Goal: Task Accomplishment & Management: Manage account settings

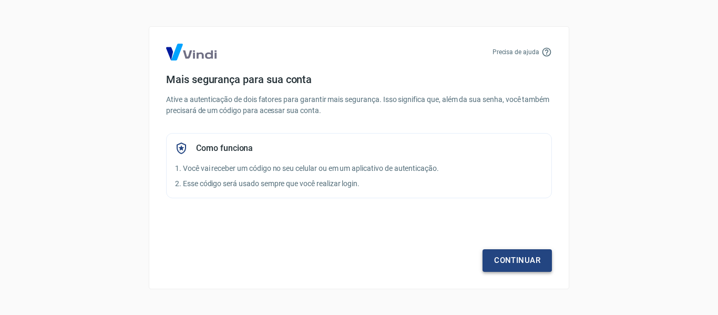
click at [515, 269] on link "Continuar" at bounding box center [516, 260] width 69 height 22
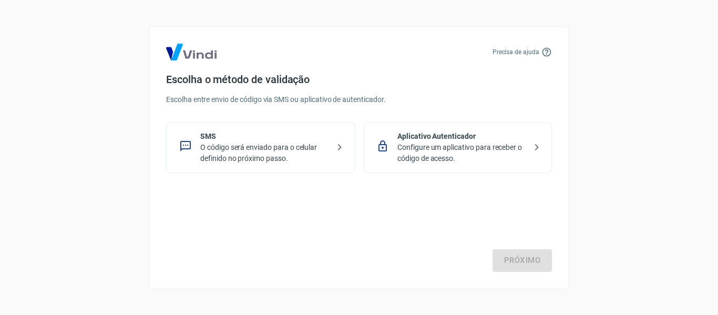
click at [248, 165] on div "SMS O código será enviado para o celular definido no próximo passo." at bounding box center [260, 147] width 189 height 51
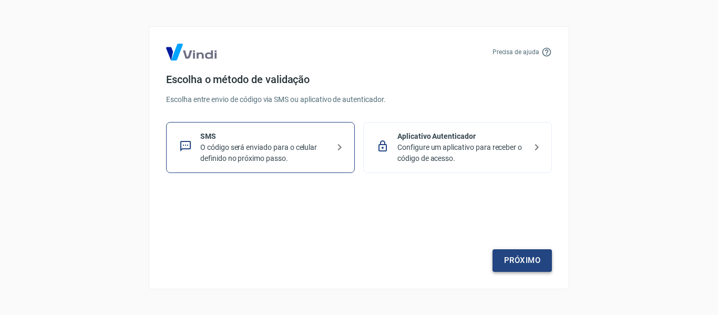
click at [520, 263] on link "Próximo" at bounding box center [521, 260] width 59 height 22
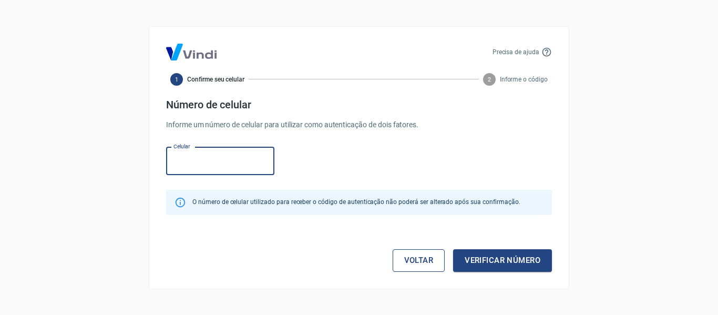
click at [413, 256] on link "Voltar" at bounding box center [418, 260] width 53 height 22
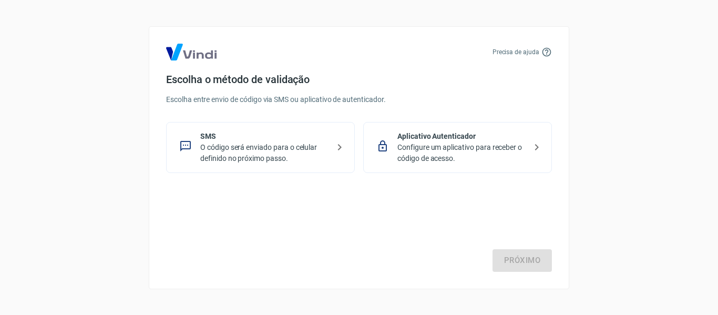
click at [488, 119] on div "Escolha o método de validação Escolha entre envio de código via SMS ou aplicati…" at bounding box center [359, 123] width 386 height 100
click at [482, 142] on p "Configure um aplicativo para receber o código de acesso." at bounding box center [461, 153] width 129 height 22
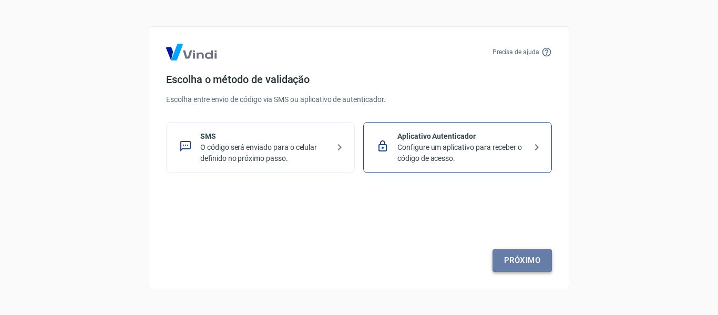
click at [503, 264] on link "Próximo" at bounding box center [521, 260] width 59 height 22
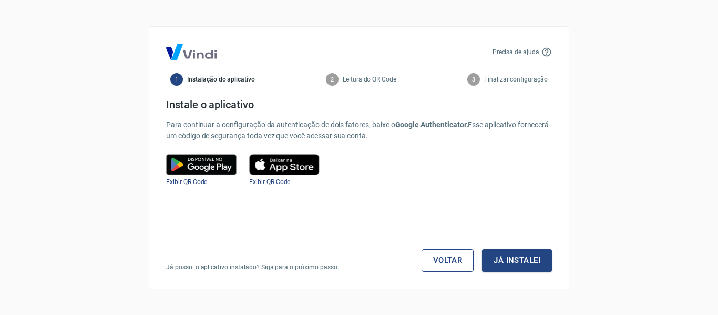
click at [458, 260] on link "Voltar" at bounding box center [447, 260] width 53 height 22
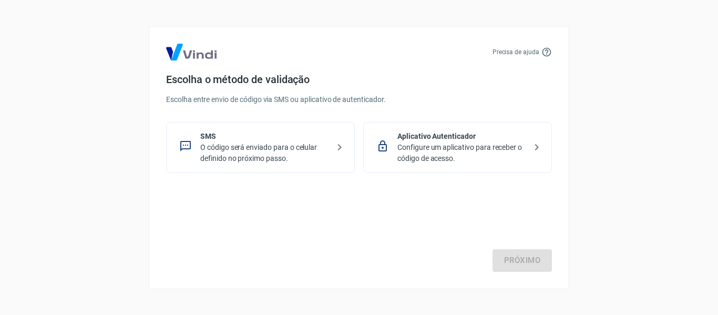
click at [272, 164] on div "SMS O código será enviado para o celular definido no próximo passo." at bounding box center [260, 147] width 189 height 51
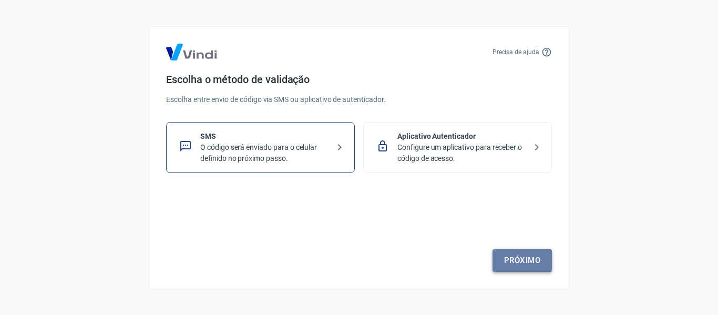
click at [521, 261] on link "Próximo" at bounding box center [521, 260] width 59 height 22
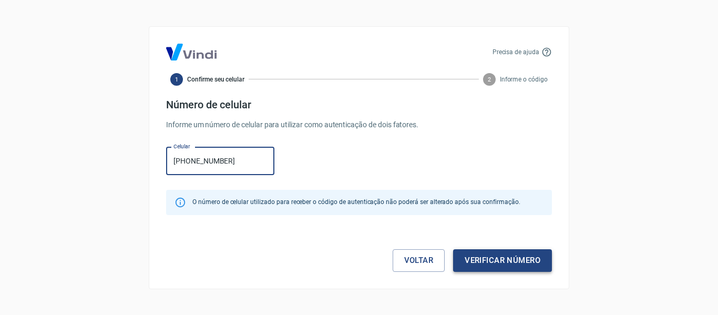
type input "[PHONE_NUMBER]"
click at [475, 253] on button "Verificar número" at bounding box center [502, 260] width 99 height 22
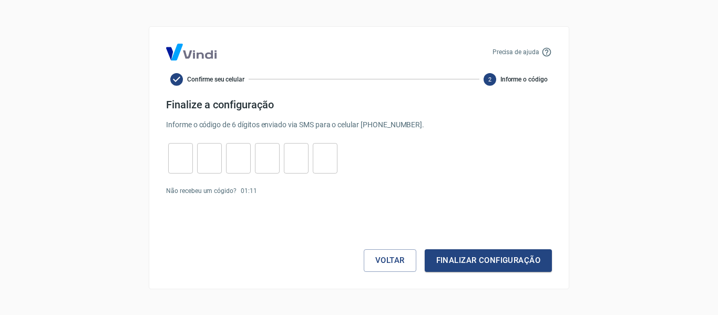
click at [183, 149] on input "tel" at bounding box center [180, 158] width 25 height 23
type input "4"
type input "6"
type input "7"
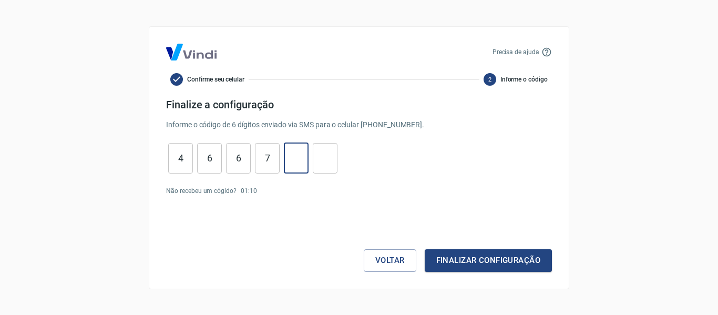
type input "6"
type input "5"
click at [484, 254] on button "Finalizar configuração" at bounding box center [487, 260] width 127 height 22
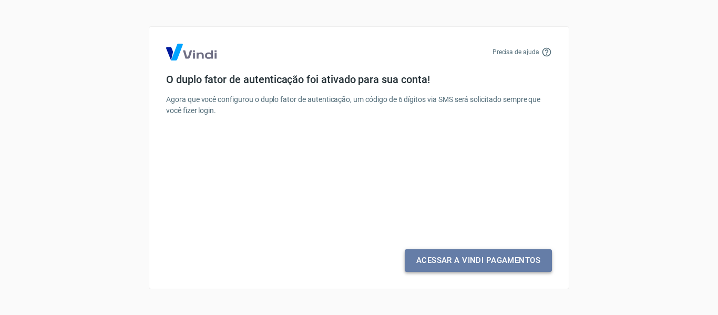
click at [435, 260] on link "Acessar a Vindi Pagamentos" at bounding box center [478, 260] width 147 height 22
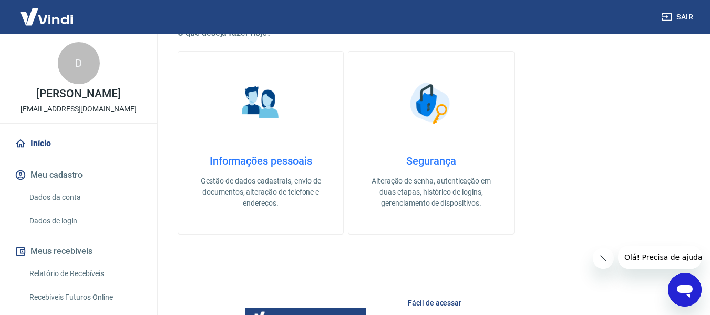
click at [250, 188] on p "Gestão de dados cadastrais, envio de documentos, alteração de telefone e endere…" at bounding box center [260, 191] width 131 height 33
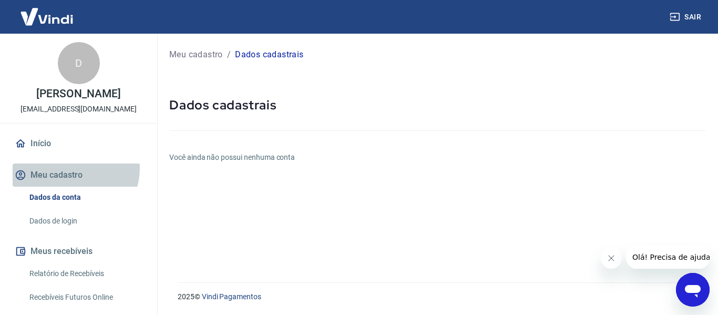
click at [72, 168] on button "Meu cadastro" at bounding box center [79, 174] width 132 height 23
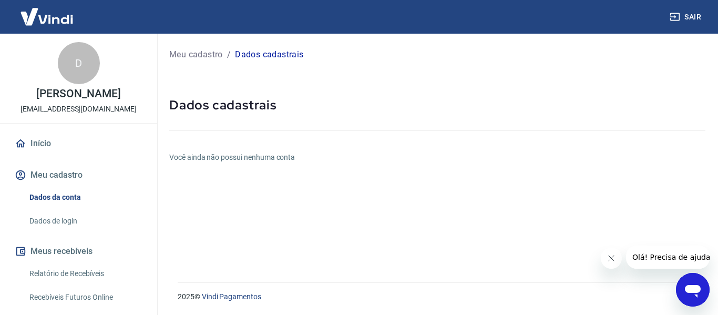
click at [44, 152] on link "Início" at bounding box center [79, 143] width 132 height 23
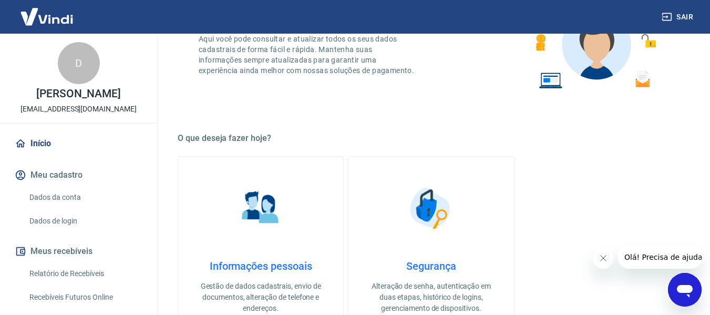
scroll to position [263, 0]
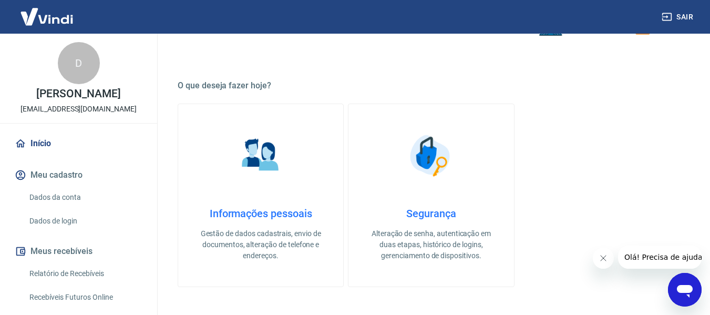
click at [260, 182] on figure at bounding box center [260, 155] width 53 height 53
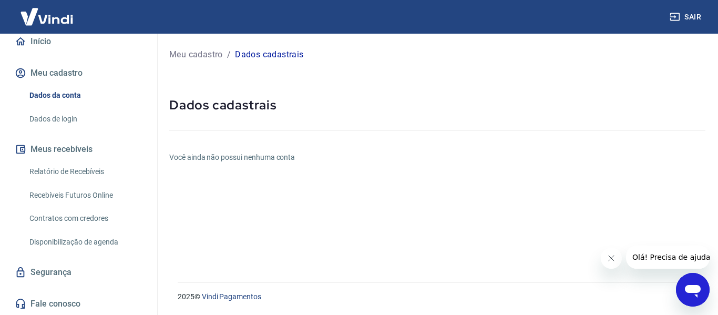
scroll to position [102, 0]
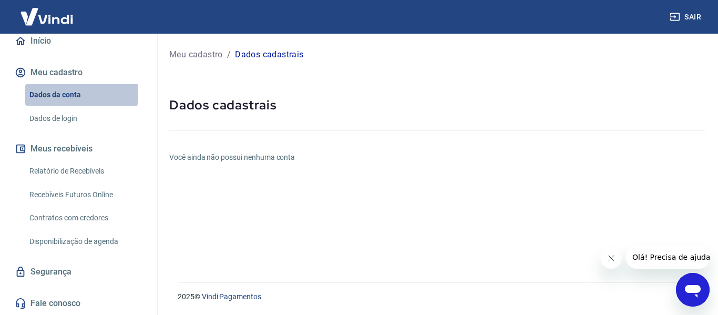
click at [61, 94] on link "Dados da conta" at bounding box center [84, 95] width 119 height 22
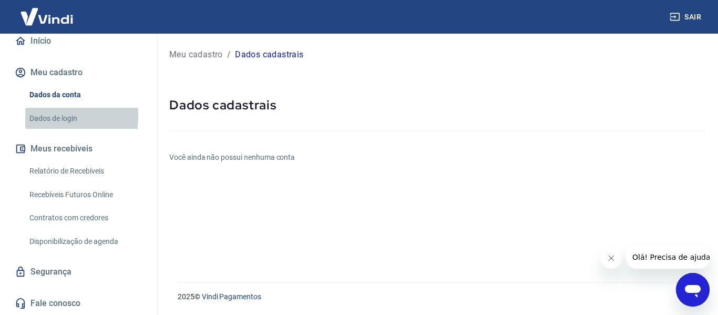
click at [27, 116] on link "Dados de login" at bounding box center [84, 119] width 119 height 22
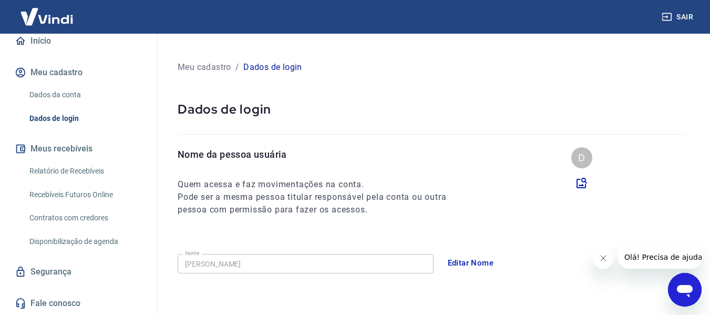
click at [73, 180] on link "Relatório de Recebíveis" at bounding box center [84, 171] width 119 height 22
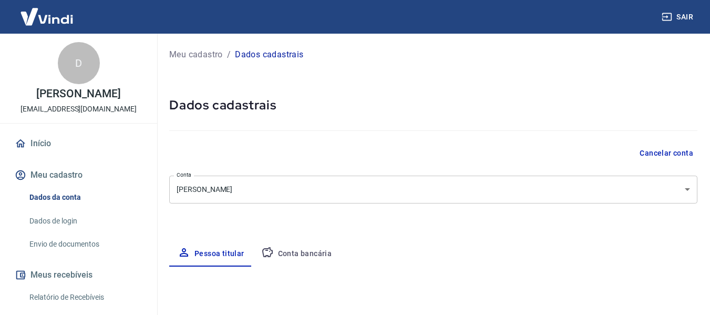
select select "SP"
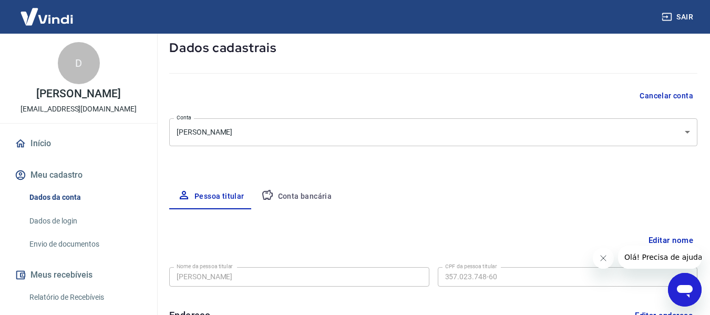
scroll to position [53, 0]
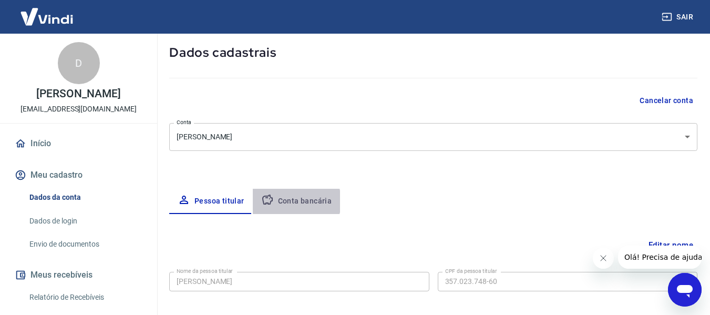
click at [285, 202] on button "Conta bancária" at bounding box center [297, 201] width 88 height 25
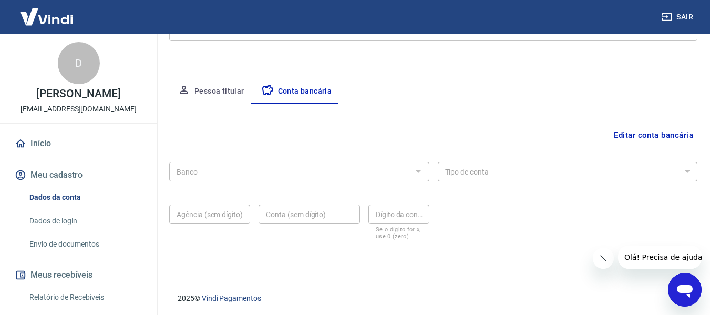
scroll to position [164, 0]
click at [414, 160] on div "Banco" at bounding box center [299, 169] width 260 height 19
click at [623, 131] on button "Editar conta bancária" at bounding box center [653, 133] width 88 height 20
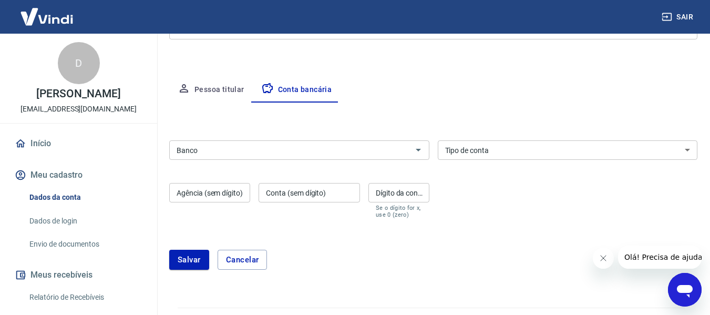
click at [247, 148] on input "Banco" at bounding box center [290, 149] width 236 height 13
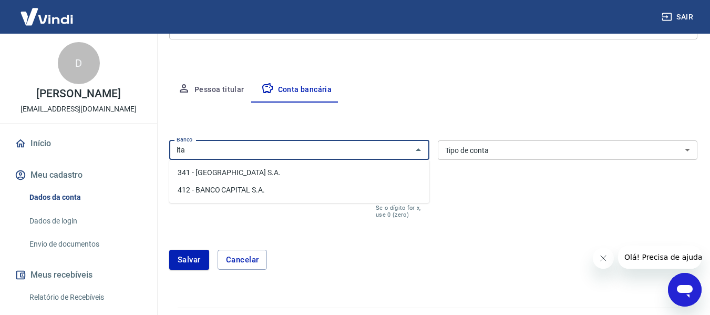
drag, startPoint x: 216, startPoint y: 178, endPoint x: 221, endPoint y: 174, distance: 6.1
click at [215, 178] on li "341 - [GEOGRAPHIC_DATA] S.A." at bounding box center [299, 172] width 260 height 17
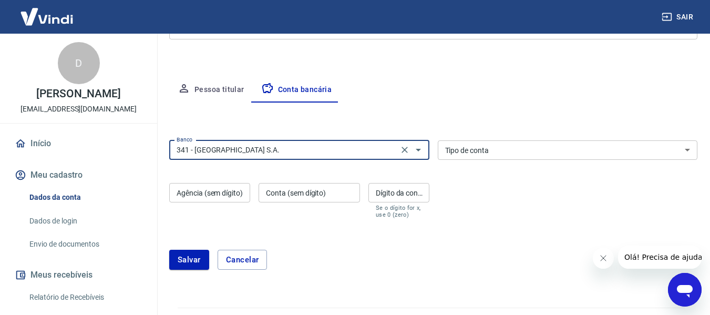
type input "341 - [GEOGRAPHIC_DATA] S.A."
click at [533, 149] on select "Conta Corrente Conta Poupança" at bounding box center [568, 149] width 260 height 19
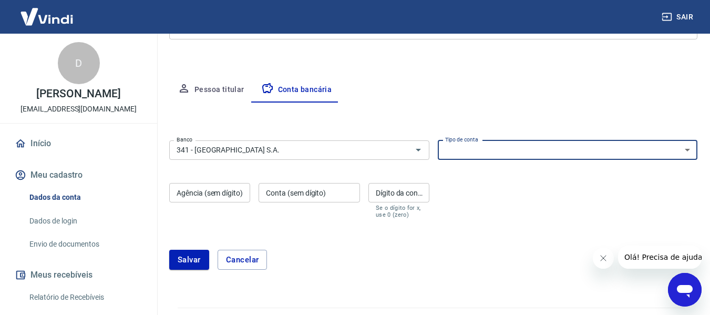
select select "1"
click at [438, 140] on select "Conta Corrente Conta Poupança" at bounding box center [568, 149] width 260 height 19
click at [206, 195] on input "Agência (sem dígito)" at bounding box center [209, 192] width 81 height 19
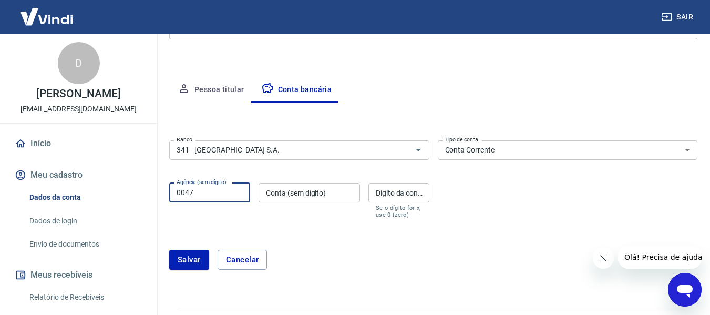
type input "0047"
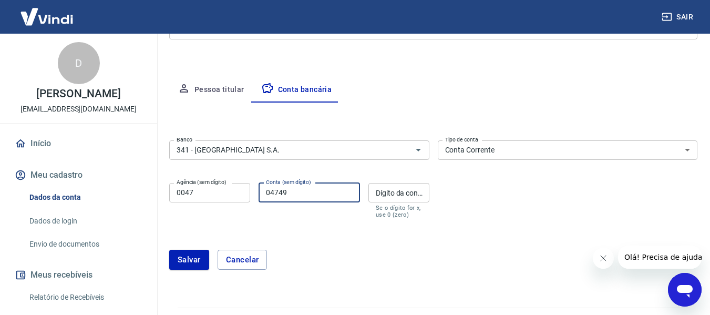
type input "04749"
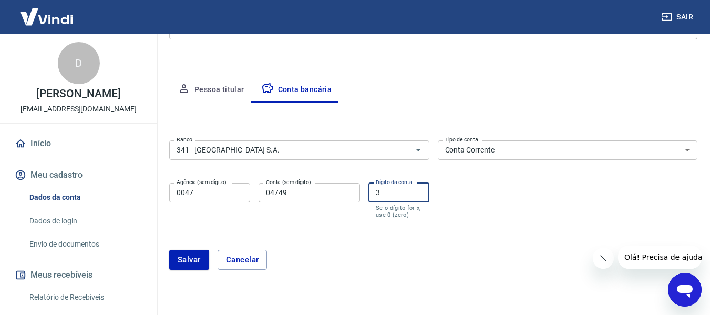
type input "3"
click at [183, 259] on button "Salvar" at bounding box center [189, 260] width 40 height 20
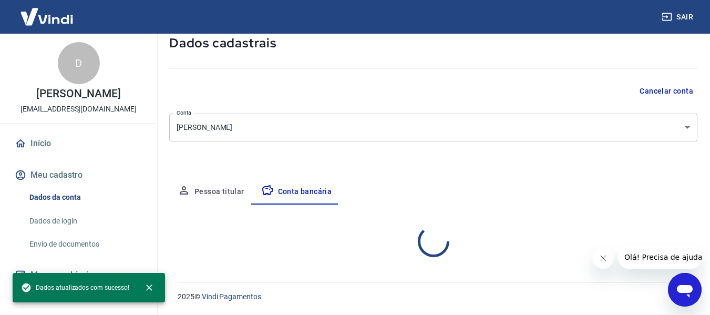
select select "1"
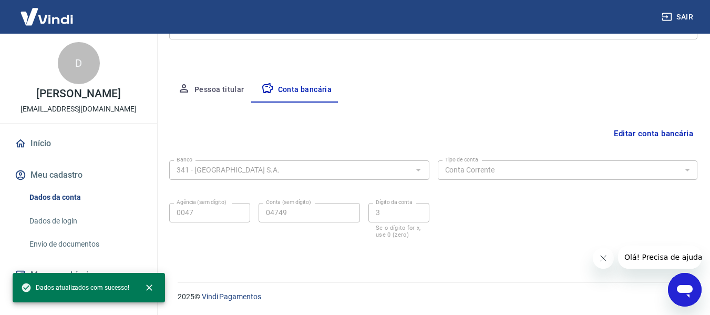
click at [214, 91] on button "Pessoa titular" at bounding box center [211, 89] width 84 height 25
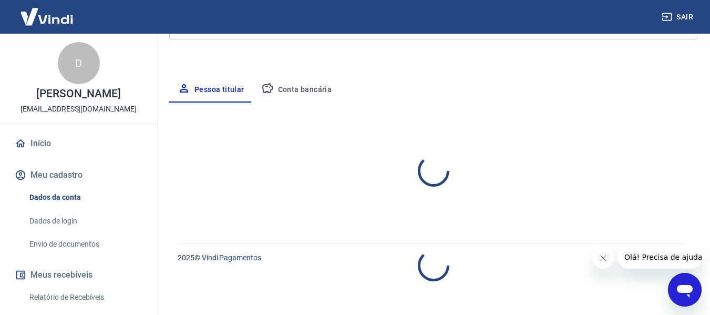
select select "SP"
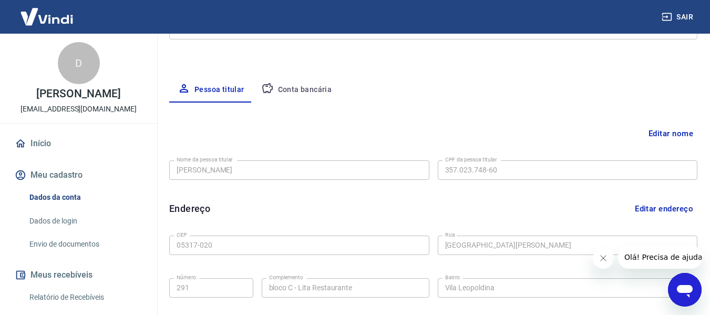
scroll to position [358, 0]
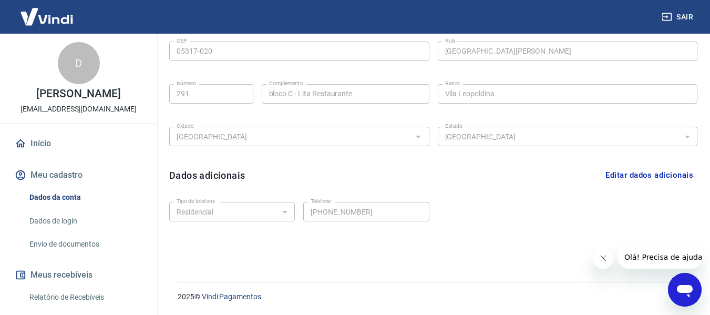
click at [43, 226] on link "Dados de login" at bounding box center [84, 221] width 119 height 22
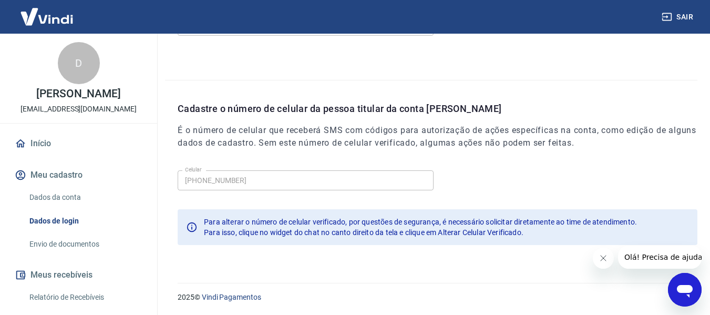
scroll to position [358, 0]
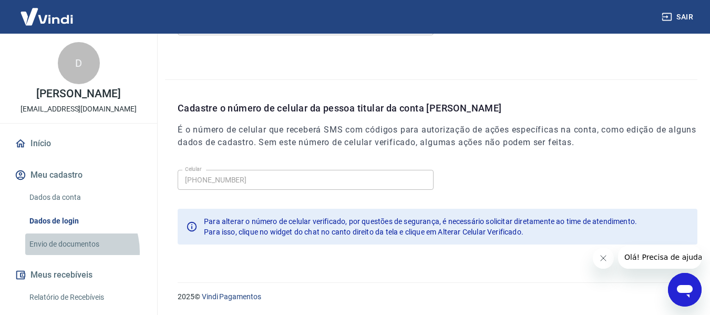
click at [67, 251] on link "Envio de documentos" at bounding box center [84, 244] width 119 height 22
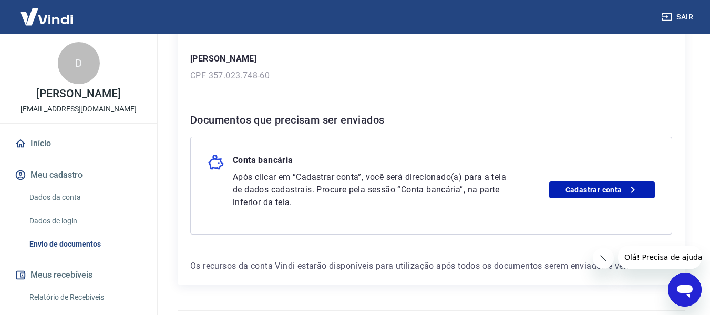
scroll to position [185, 0]
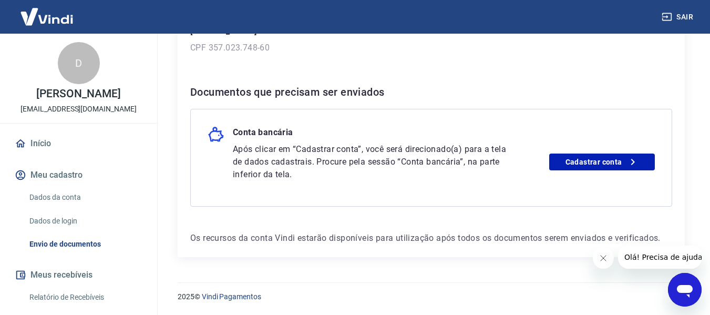
click at [50, 153] on link "Início" at bounding box center [79, 143] width 132 height 23
